Goal: Task Accomplishment & Management: Manage account settings

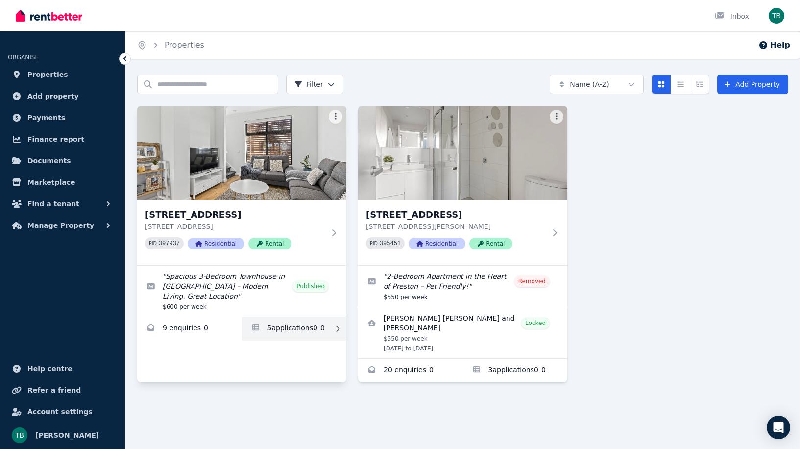
click at [284, 330] on link "Applications for 2/66 Conington Cres, Morphett Vale" at bounding box center [294, 329] width 105 height 24
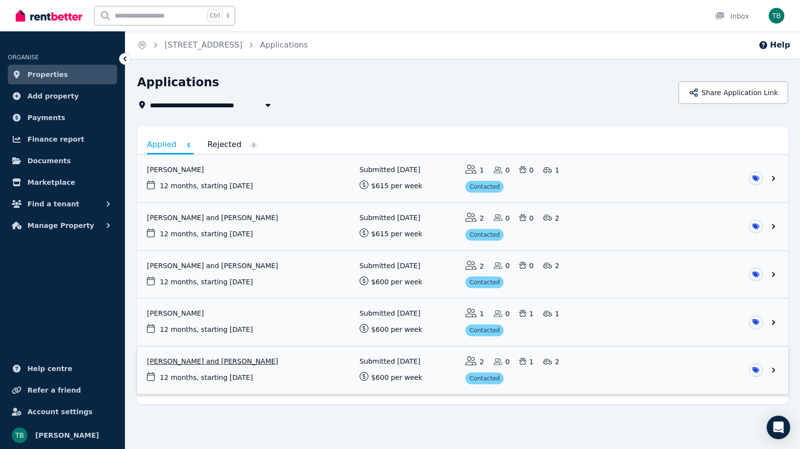
click at [292, 379] on link "View application: Andres Vinasco and Simone Norris" at bounding box center [462, 370] width 651 height 48
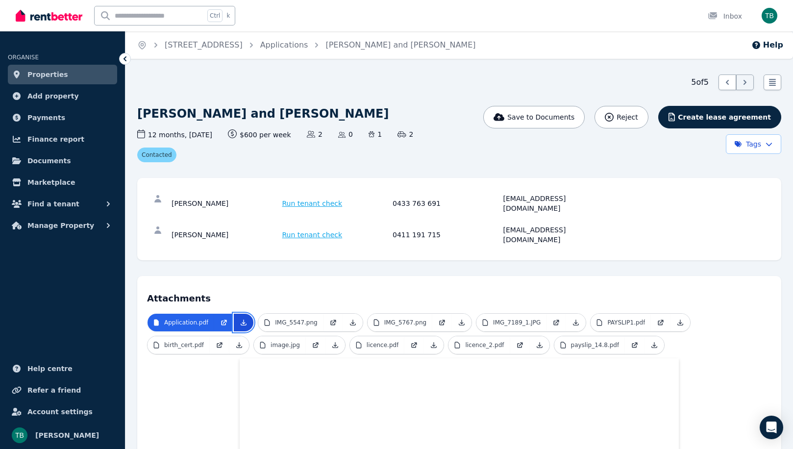
click at [240, 319] on icon at bounding box center [244, 323] width 8 height 8
click at [46, 75] on span "Properties" at bounding box center [47, 75] width 41 height 12
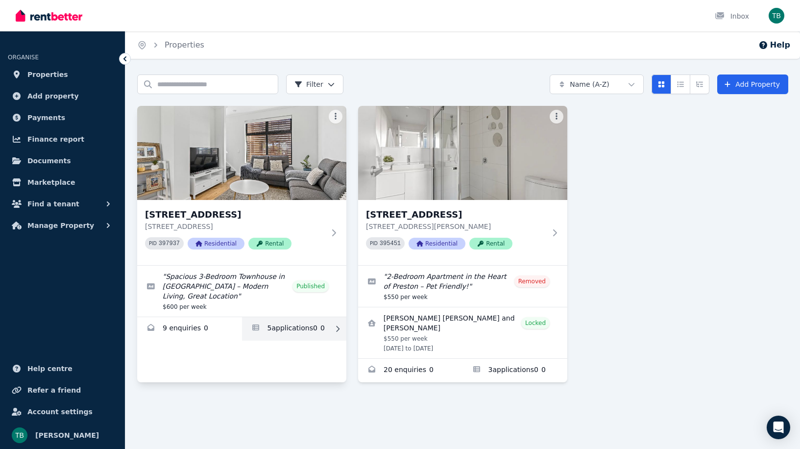
click at [284, 328] on link "Applications for 2/66 Conington Cres, Morphett Vale" at bounding box center [294, 329] width 105 height 24
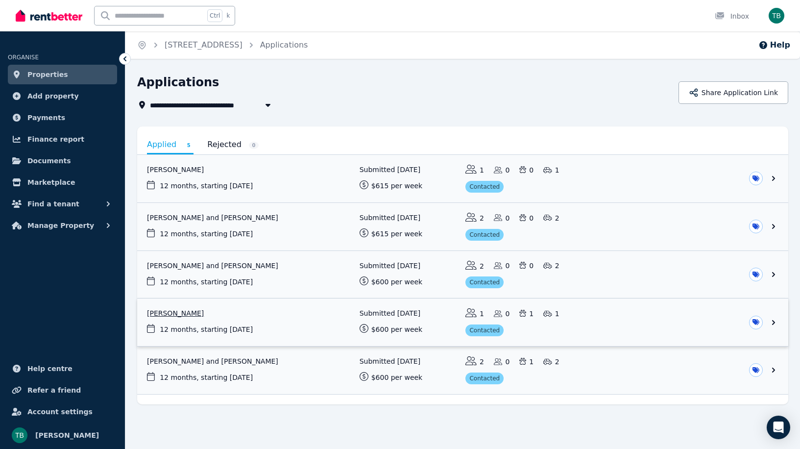
click at [268, 320] on link "View application: Lachlan Viant" at bounding box center [462, 322] width 651 height 48
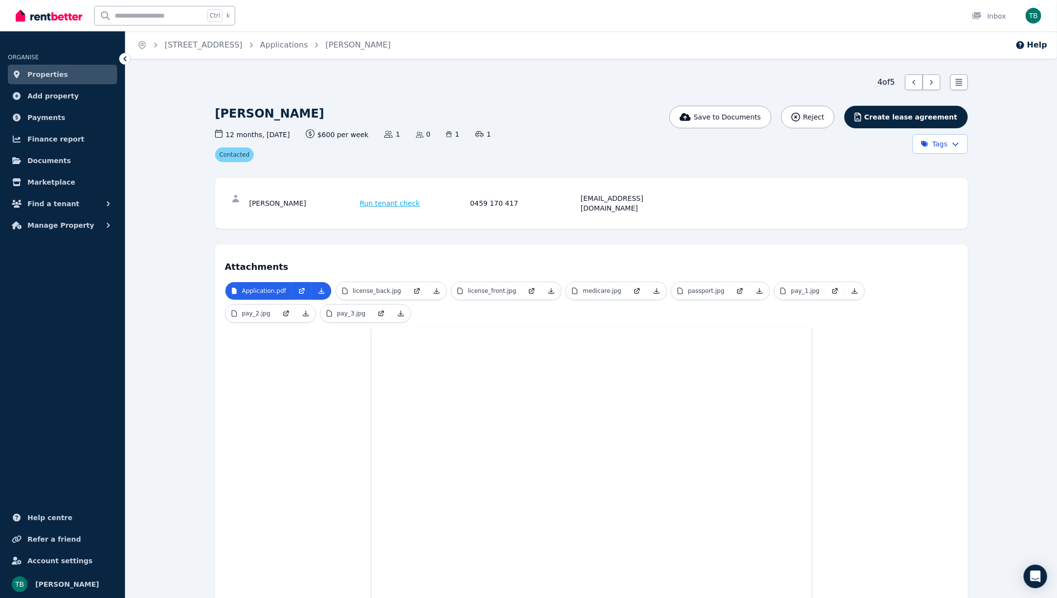
click at [30, 76] on span "Properties" at bounding box center [47, 75] width 41 height 12
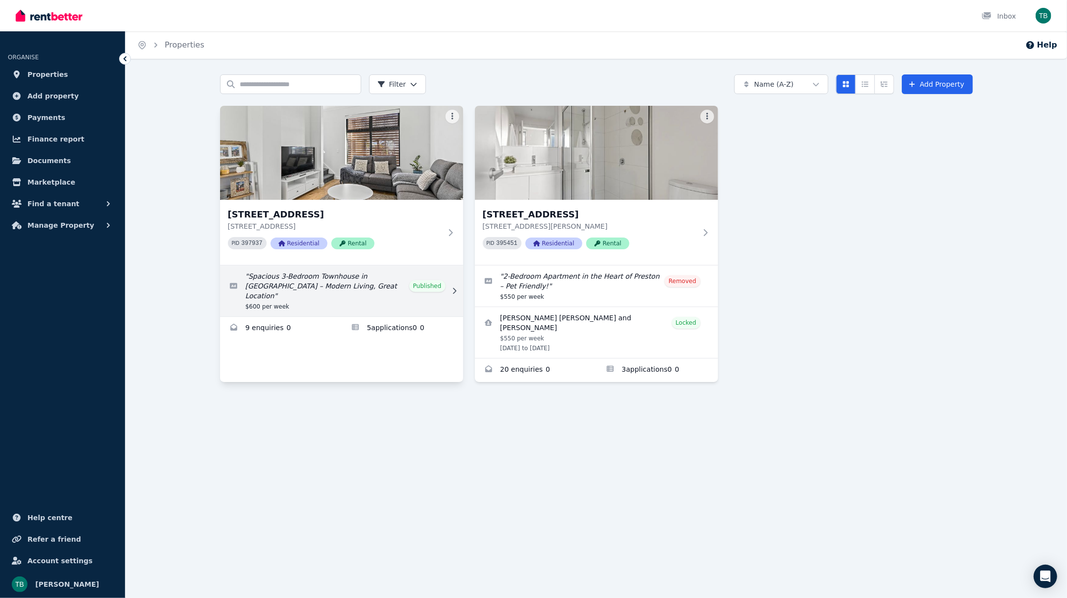
click at [389, 306] on link "Edit listing: Spacious 3-Bedroom Townhouse in Morphett Vale – Modern Living, Gr…" at bounding box center [341, 291] width 243 height 51
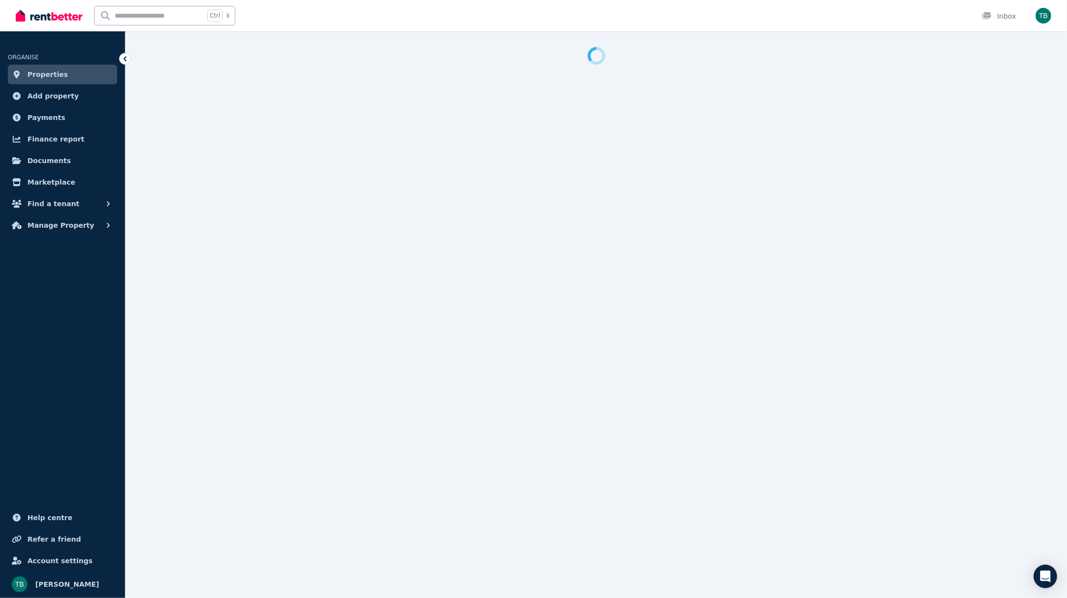
select select "**"
select select "**********"
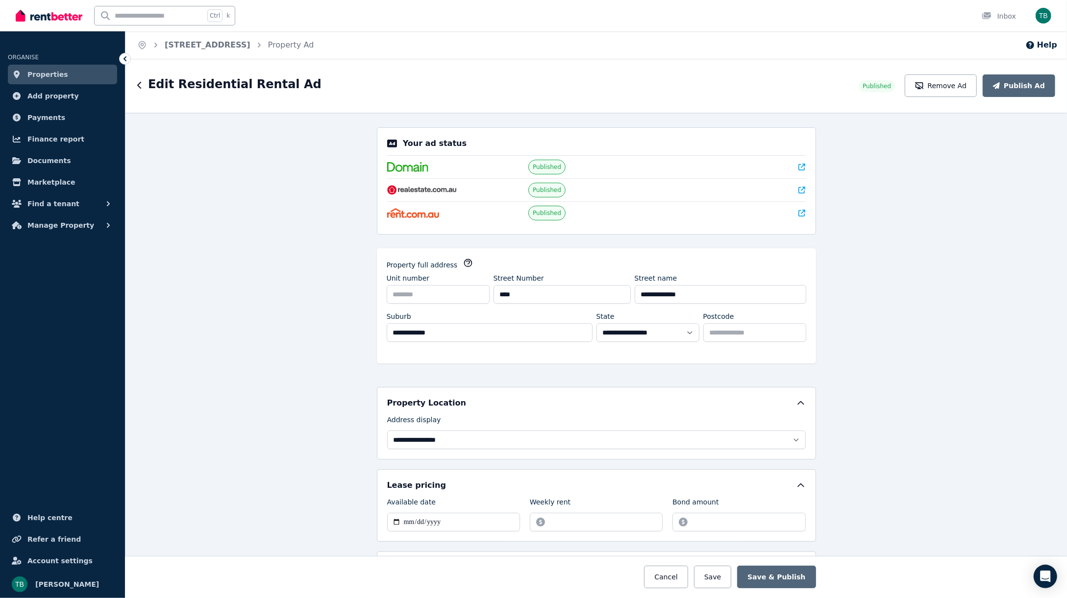
click at [36, 74] on span "Properties" at bounding box center [47, 75] width 41 height 12
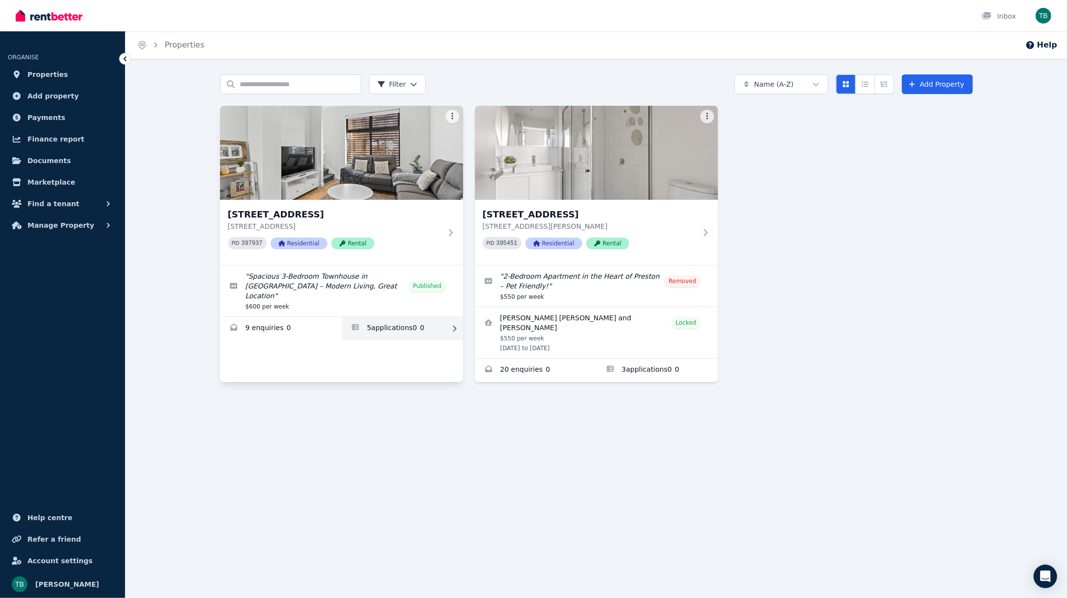
click at [419, 320] on link "Applications for 2/66 Conington Cres, Morphett Vale" at bounding box center [403, 329] width 122 height 24
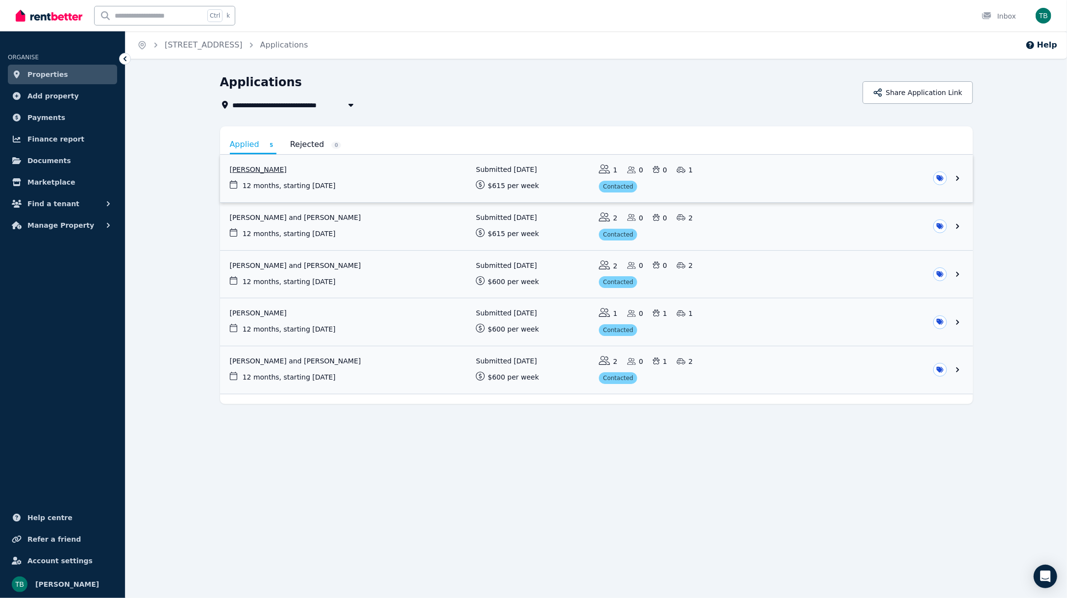
click at [800, 200] on link "View application: Azaliya Nadri" at bounding box center [596, 179] width 753 height 48
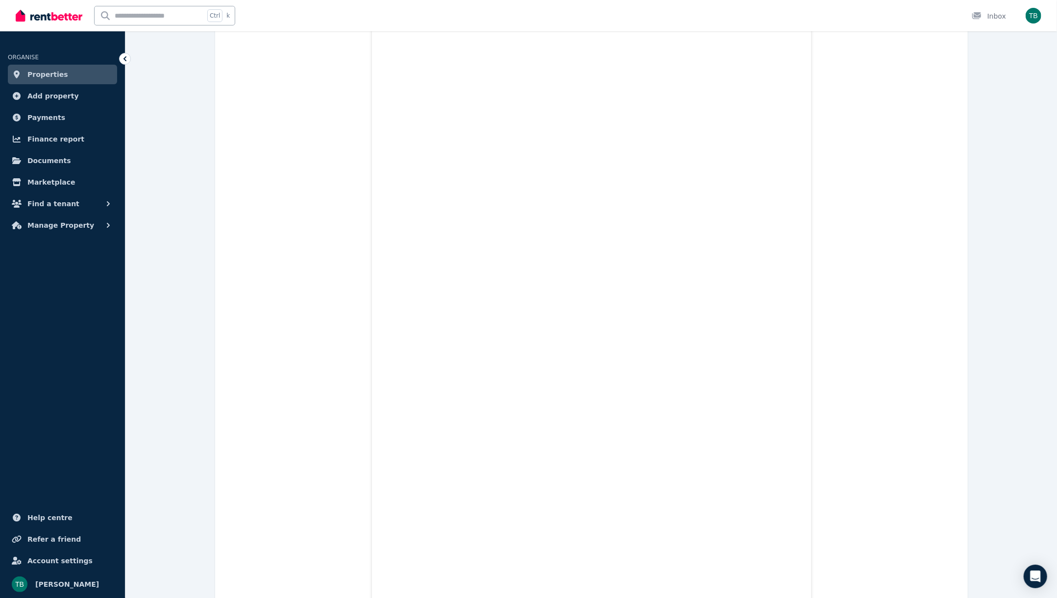
scroll to position [7087, 0]
click at [125, 57] on icon at bounding box center [125, 59] width 10 height 10
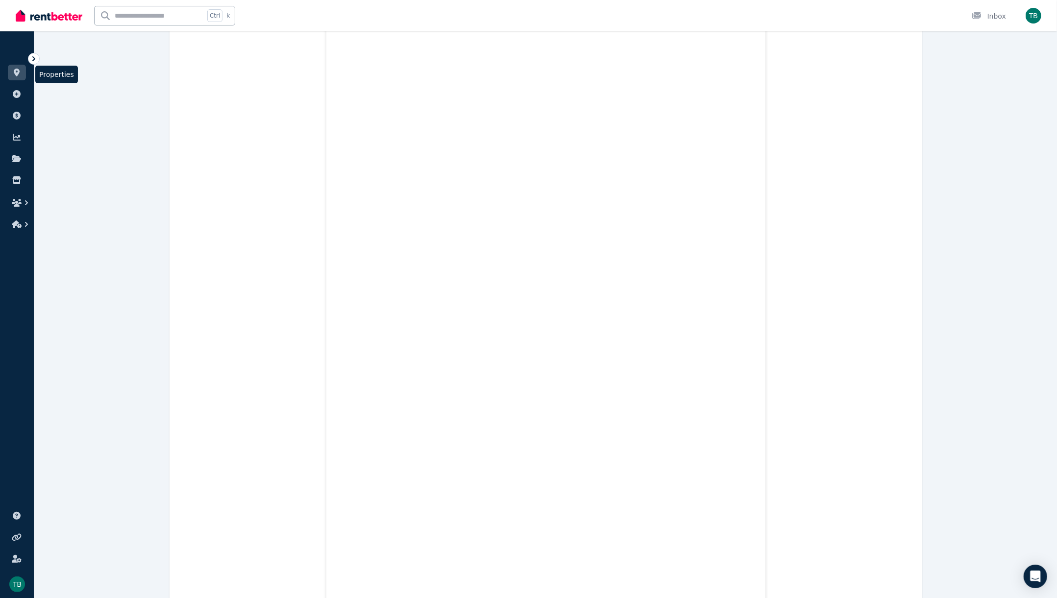
click at [8, 68] on link at bounding box center [17, 73] width 18 height 16
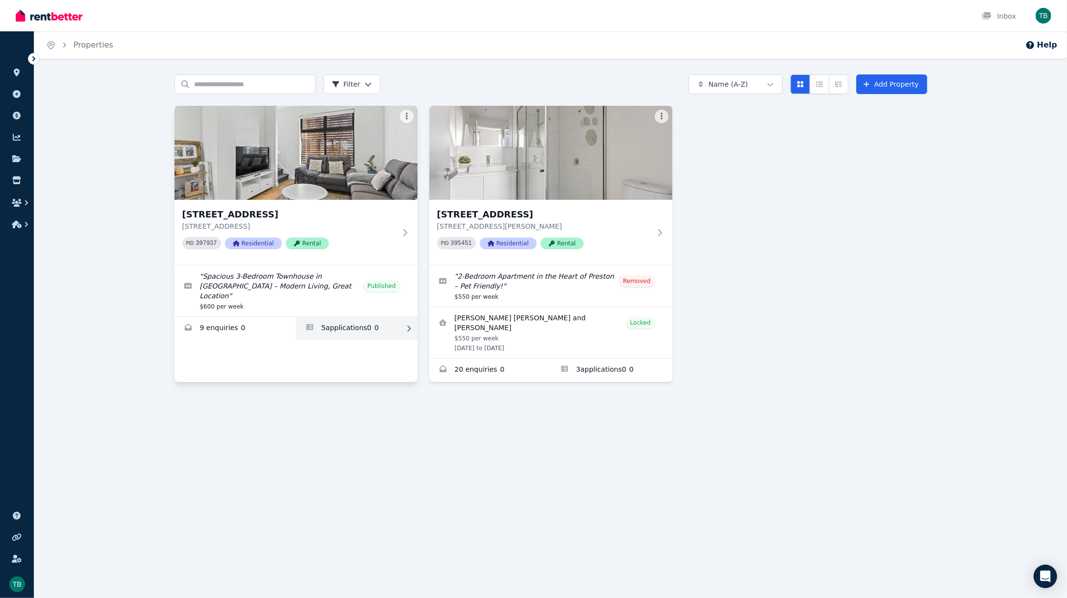
click at [357, 317] on link "Applications for 2/66 Conington Cres, Morphett Vale" at bounding box center [357, 329] width 122 height 24
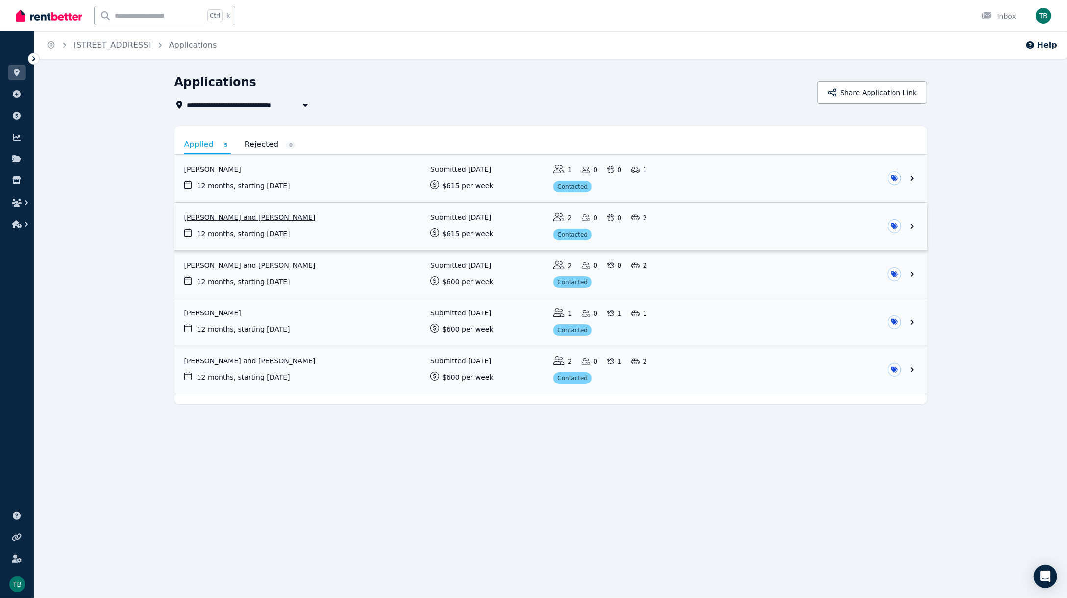
click at [680, 216] on link "View application: Delvis Victor Kipchirchir and Paul Kimutai" at bounding box center [550, 227] width 753 height 48
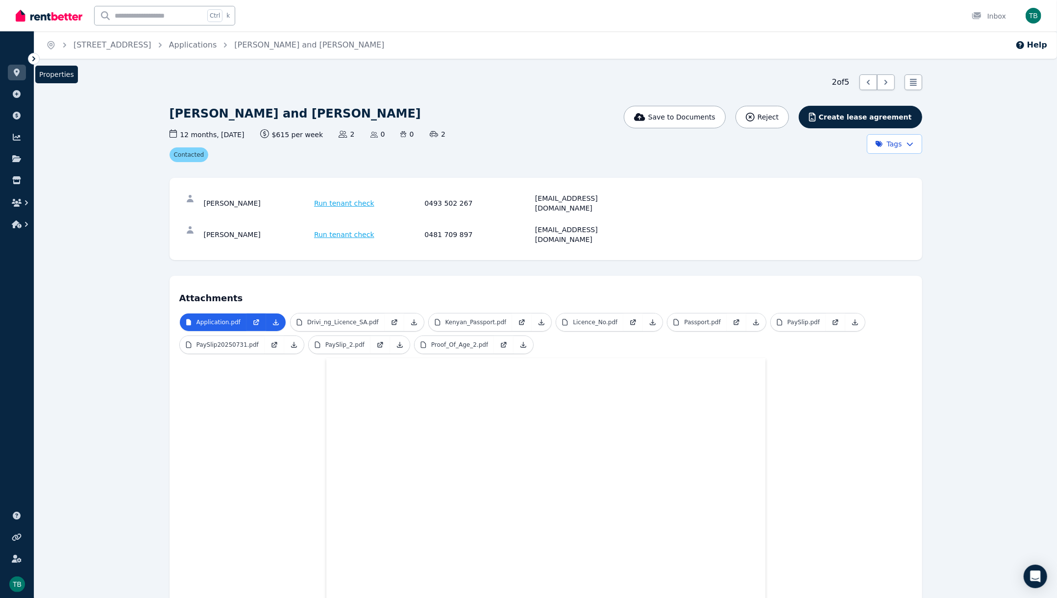
click at [18, 71] on icon at bounding box center [17, 73] width 6 height 8
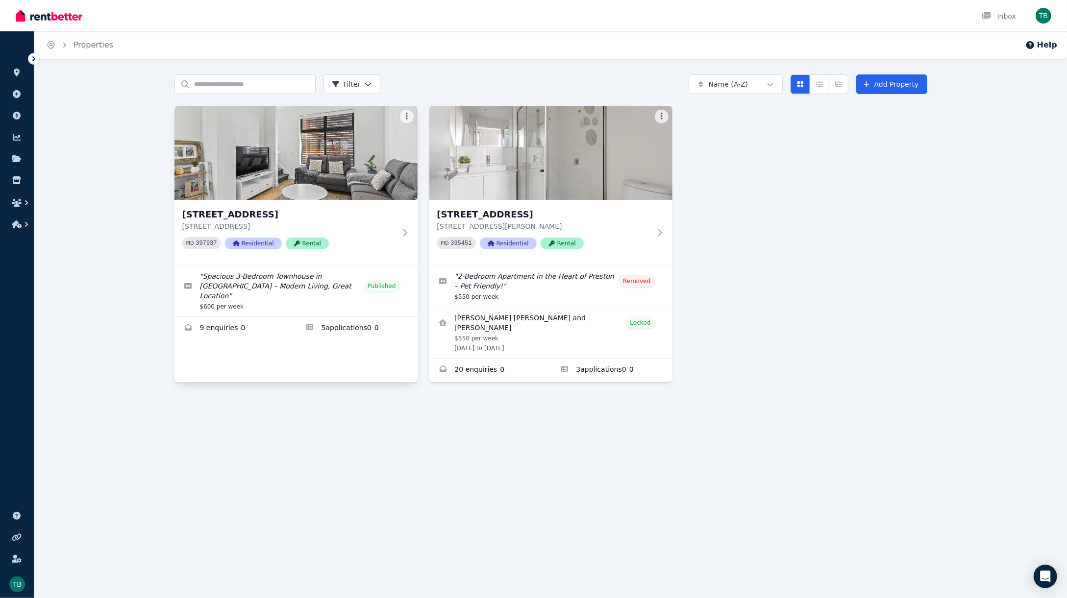
click at [391, 331] on div "2/66 Conington Cres, [GEOGRAPHIC_DATA] [STREET_ADDRESS] PID 397937 Residential …" at bounding box center [295, 244] width 243 height 276
click at [389, 325] on link "Applications for 2/66 Conington Cres, Morphett Vale" at bounding box center [357, 329] width 122 height 24
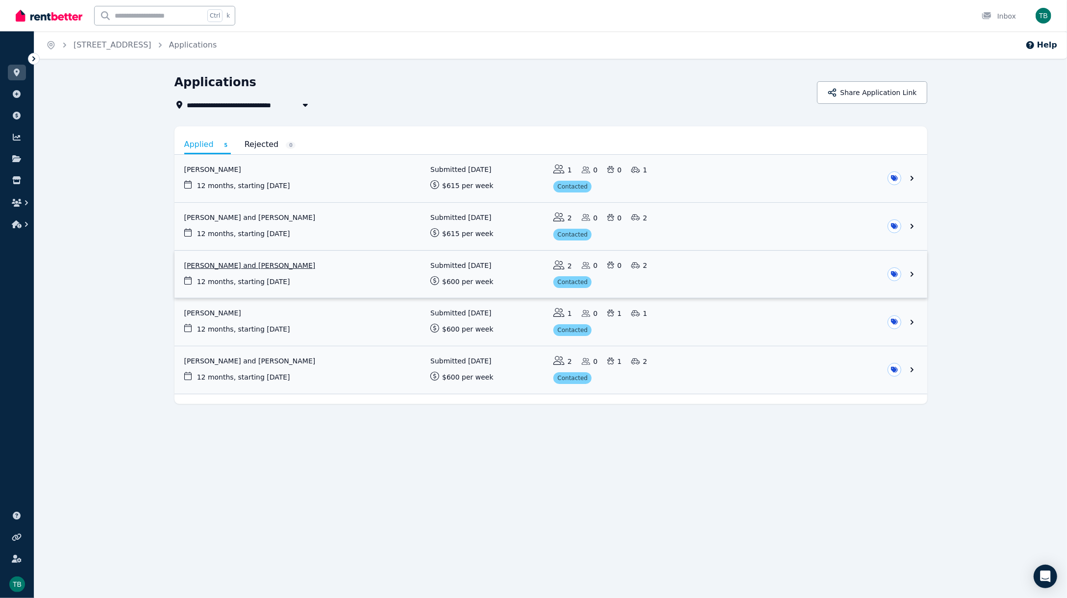
click at [787, 277] on link "View application: Madeleine Grace Marr and Chloe Jade Eddy" at bounding box center [550, 275] width 753 height 48
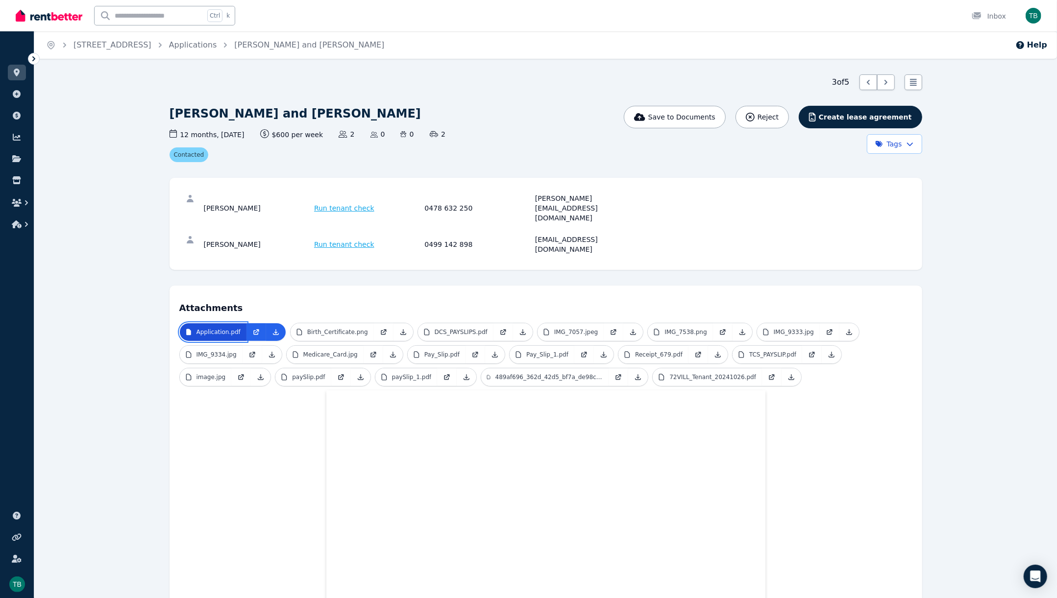
click at [224, 328] on p "Application.pdf" at bounding box center [219, 332] width 44 height 8
click at [274, 328] on icon at bounding box center [276, 332] width 8 height 8
click at [12, 75] on icon at bounding box center [17, 73] width 10 height 8
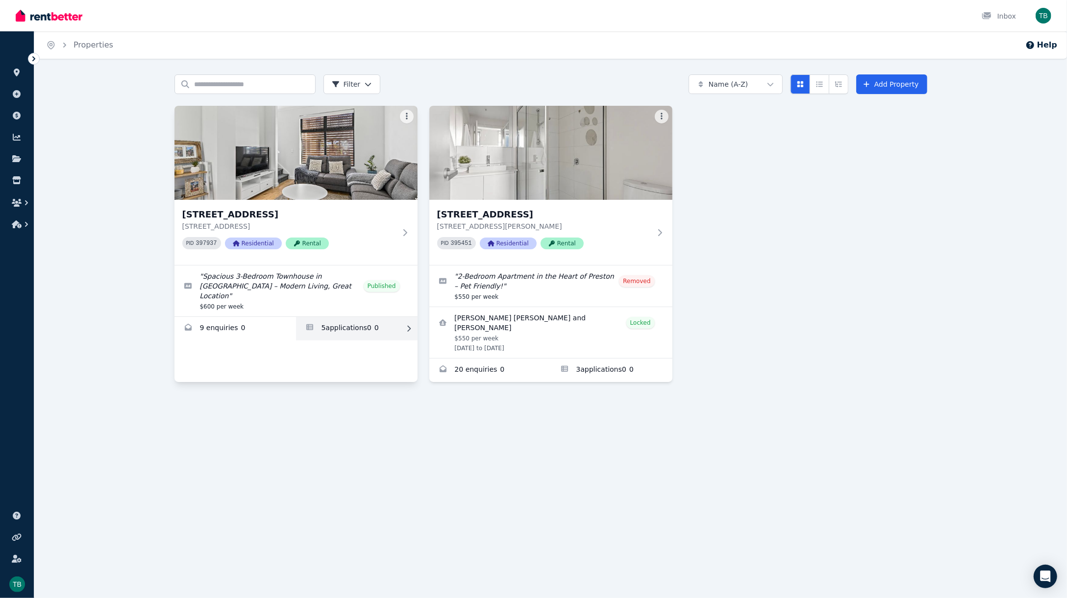
click at [319, 324] on link "Applications for 2/66 Conington Cres, Morphett Vale" at bounding box center [357, 329] width 122 height 24
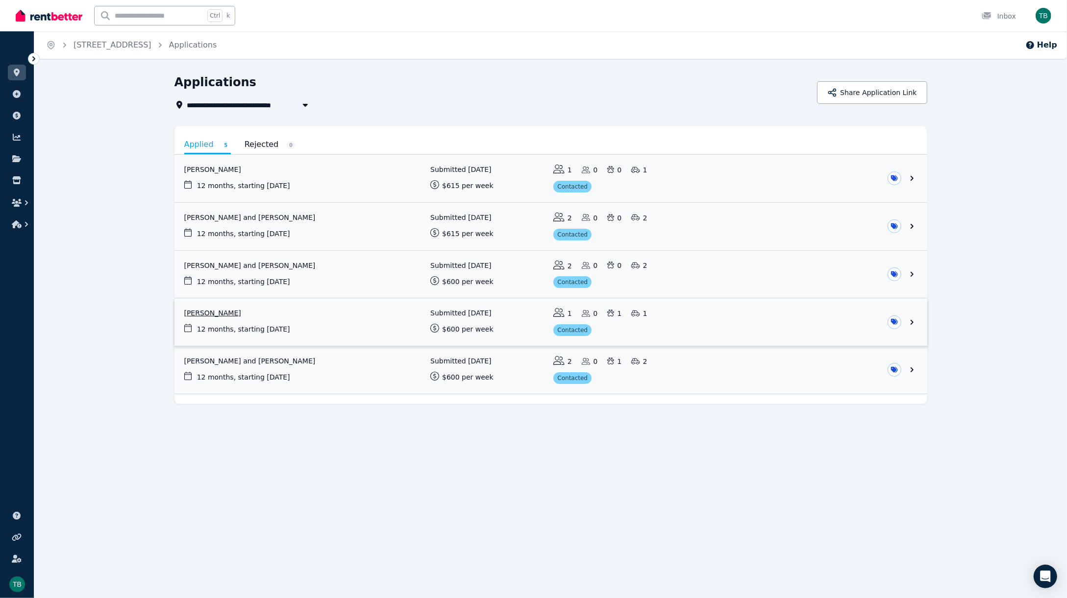
click at [228, 314] on link "View application: Lachlan Viant" at bounding box center [550, 322] width 753 height 48
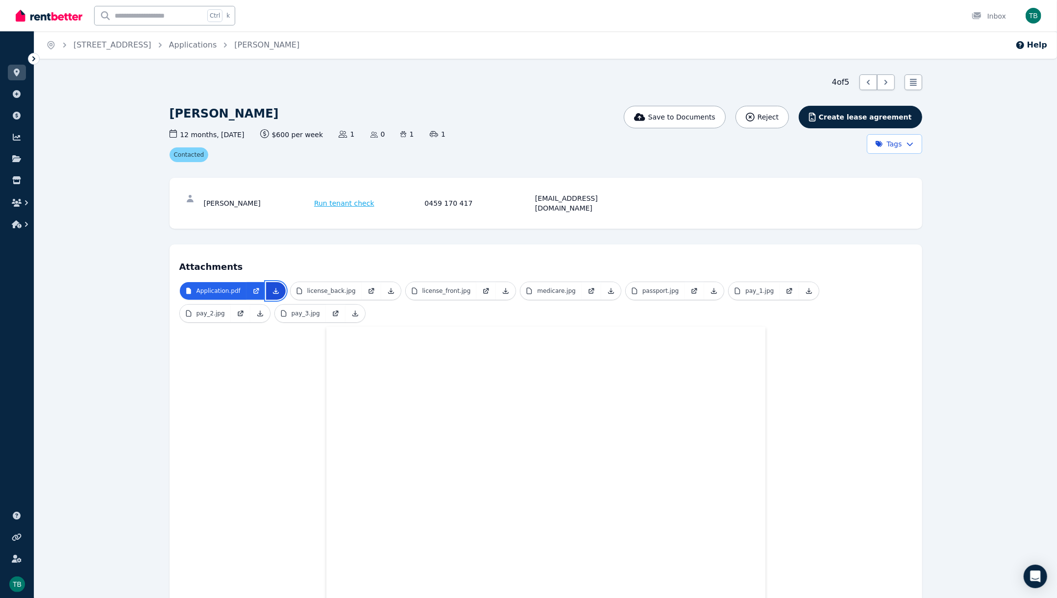
click at [278, 282] on link at bounding box center [276, 291] width 20 height 18
